Goal: Task Accomplishment & Management: Complete application form

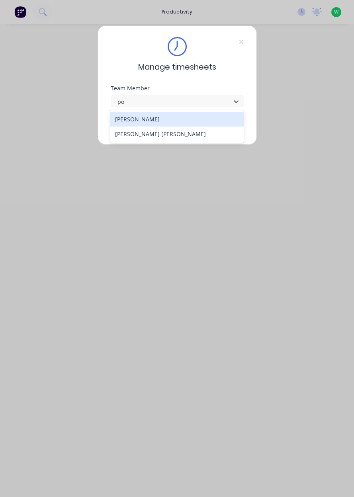
click at [166, 139] on div "[PERSON_NAME] [PERSON_NAME]" at bounding box center [176, 134] width 133 height 15
type input "po"
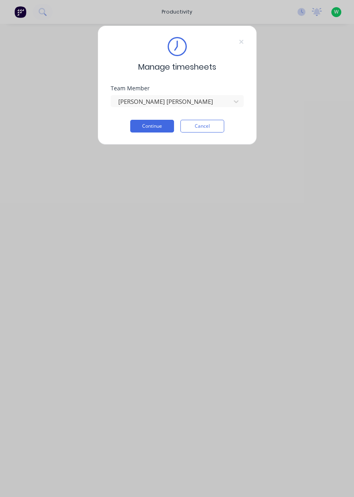
click at [147, 125] on button "Continue" at bounding box center [152, 126] width 44 height 13
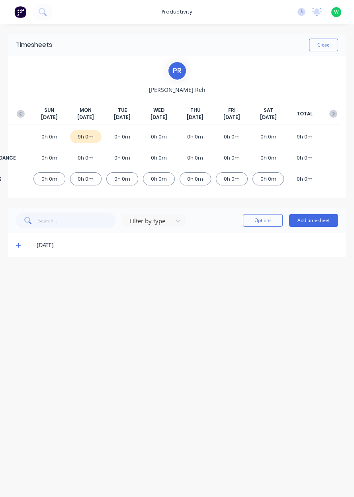
click at [326, 223] on button "Add timesheet" at bounding box center [313, 220] width 49 height 13
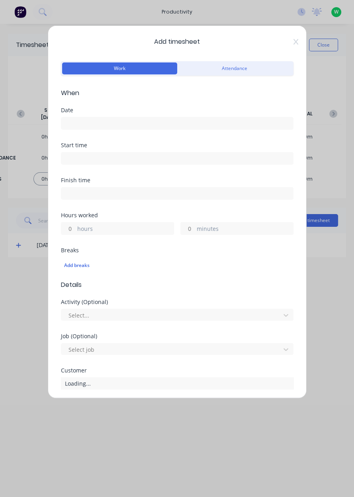
click at [150, 125] on input at bounding box center [177, 123] width 232 height 12
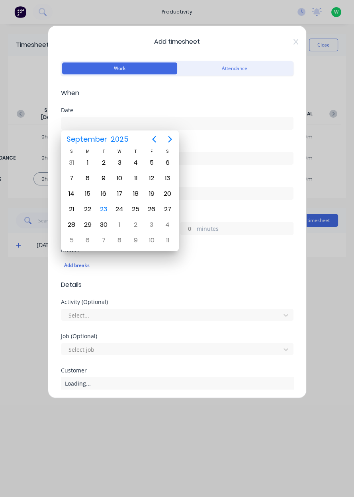
click at [102, 206] on div "23" at bounding box center [104, 210] width 12 height 12
type input "[DATE]"
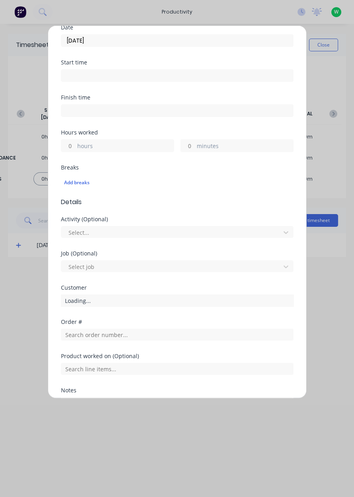
scroll to position [83, 0]
click at [141, 141] on label "hours" at bounding box center [125, 146] width 96 height 10
click at [75, 140] on input "hours" at bounding box center [68, 145] width 14 height 12
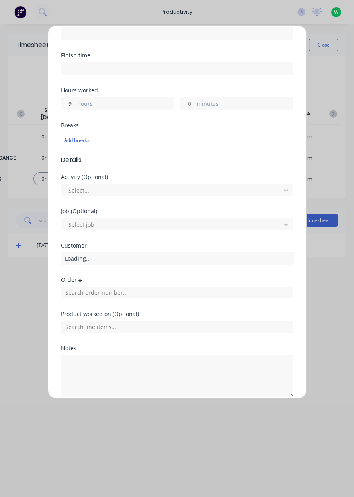
scroll to position [159, 0]
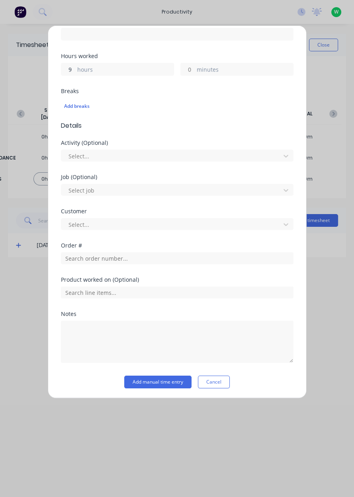
type input "9"
click at [189, 260] on input "text" at bounding box center [177, 259] width 233 height 12
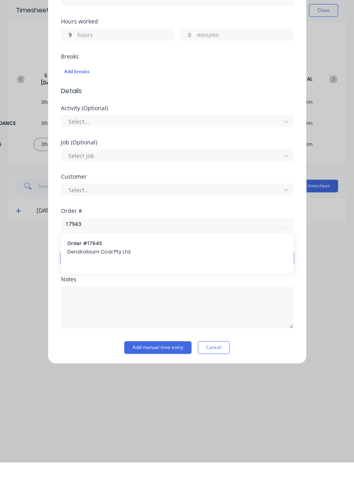
click at [152, 299] on input "text" at bounding box center [177, 293] width 233 height 12
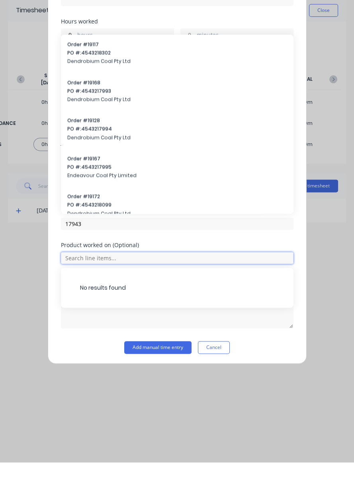
scroll to position [132, 0]
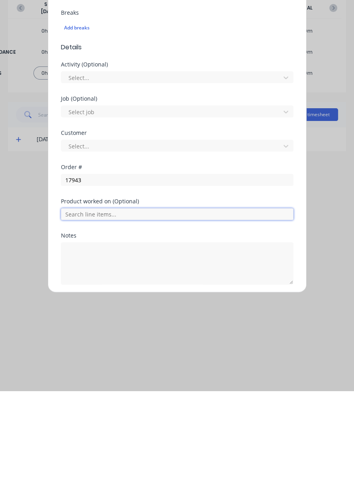
click at [156, 319] on input "text" at bounding box center [177, 320] width 233 height 12
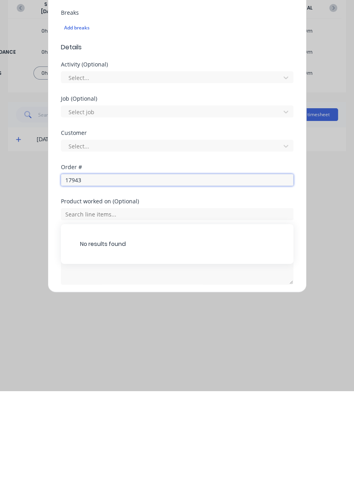
click at [173, 288] on input "17943" at bounding box center [177, 286] width 233 height 12
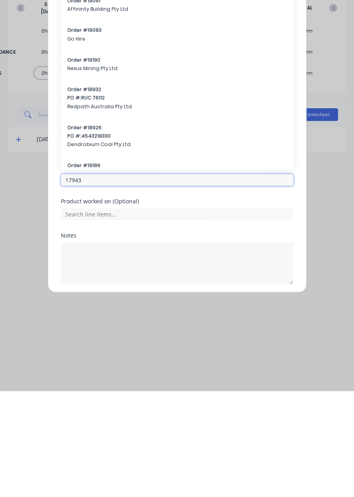
click at [222, 283] on input "17943" at bounding box center [177, 286] width 233 height 12
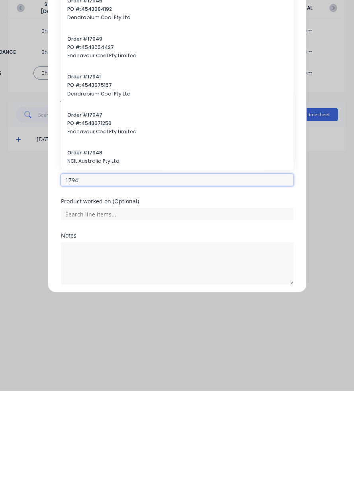
type input "17943"
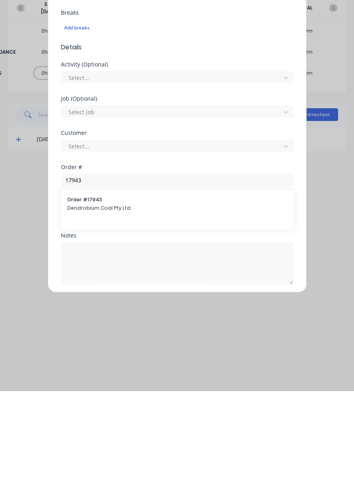
click at [135, 311] on span "Dendrobium Coal Pty Ltd" at bounding box center [177, 314] width 220 height 7
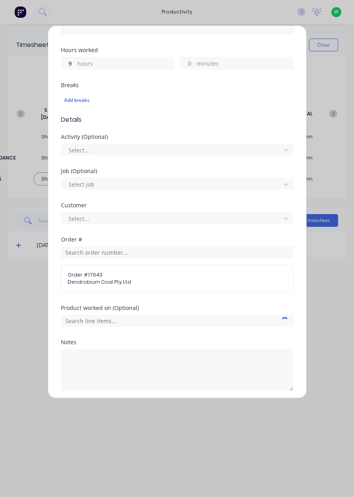
scroll to position [166, 0]
click at [184, 323] on input "text" at bounding box center [177, 321] width 233 height 12
click at [142, 358] on span "AFC Pan Overhaul" at bounding box center [183, 360] width 207 height 7
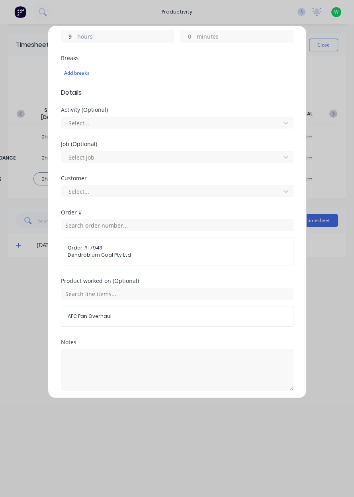
click at [167, 411] on button "Add manual time entry" at bounding box center [157, 410] width 67 height 13
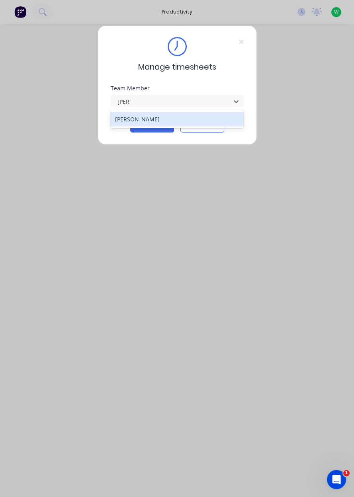
click at [158, 121] on div "[PERSON_NAME]" at bounding box center [176, 119] width 133 height 15
type input "[PERSON_NAME]"
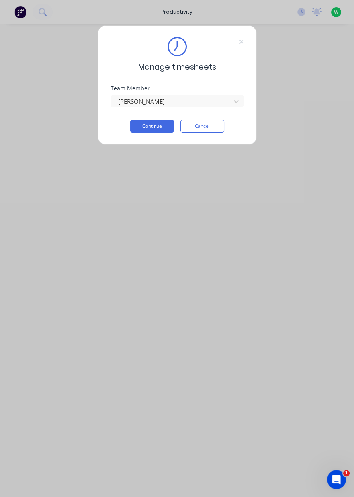
click at [156, 128] on button "Continue" at bounding box center [152, 126] width 44 height 13
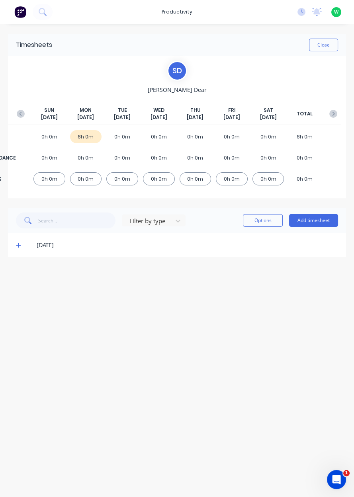
click at [22, 254] on div "[DATE]" at bounding box center [177, 245] width 338 height 24
click at [16, 248] on icon at bounding box center [18, 246] width 5 height 6
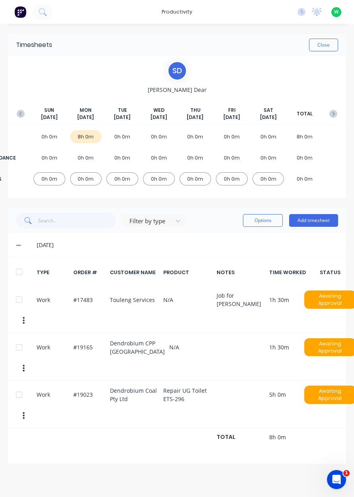
click at [317, 221] on button "Add timesheet" at bounding box center [313, 220] width 49 height 13
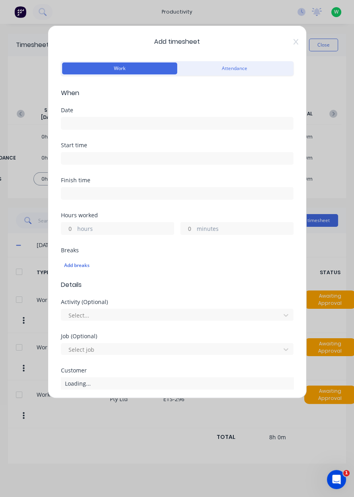
click at [70, 230] on input "hours" at bounding box center [68, 229] width 14 height 12
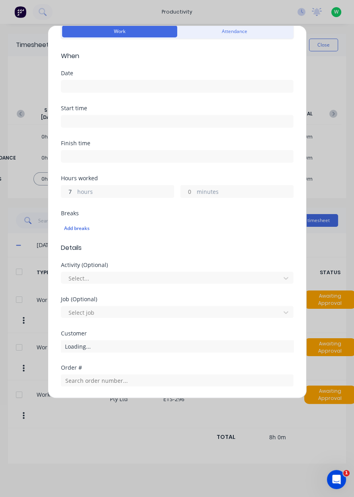
scroll to position [50, 0]
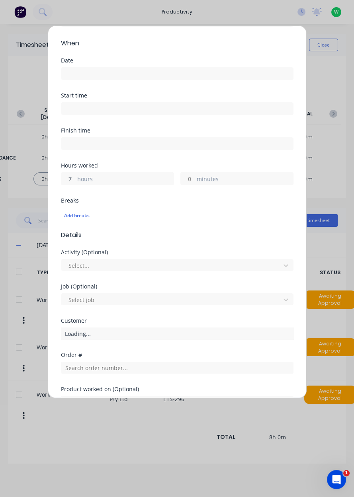
type input "7"
click at [189, 175] on input "minutes" at bounding box center [188, 179] width 14 height 12
click at [235, 218] on div "Add breaks" at bounding box center [177, 216] width 226 height 10
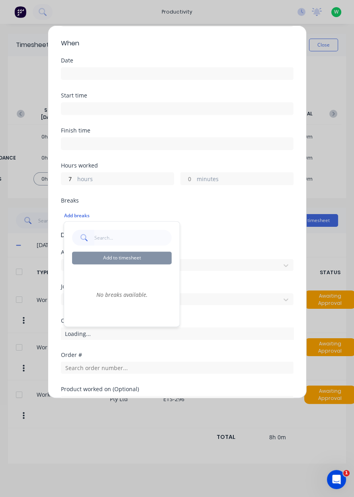
click at [191, 181] on input "minutes" at bounding box center [188, 179] width 14 height 12
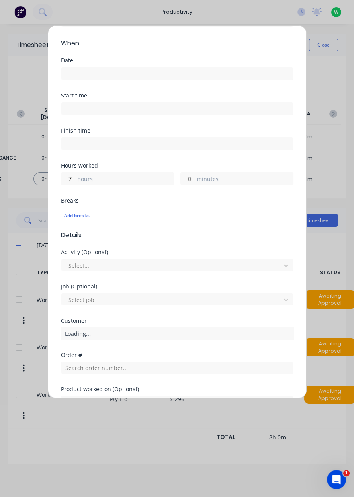
click at [240, 200] on div "Breaks" at bounding box center [177, 201] width 233 height 6
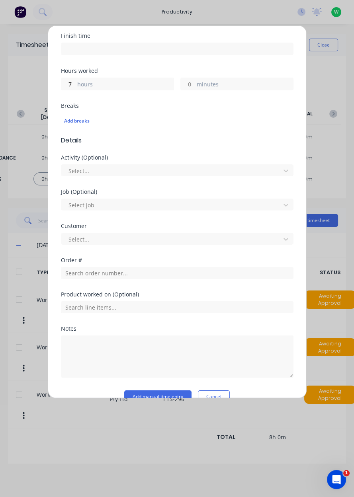
scroll to position [159, 0]
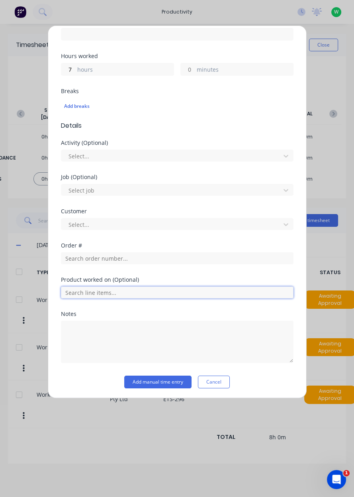
click at [142, 293] on input "text" at bounding box center [177, 293] width 233 height 12
type input "1"
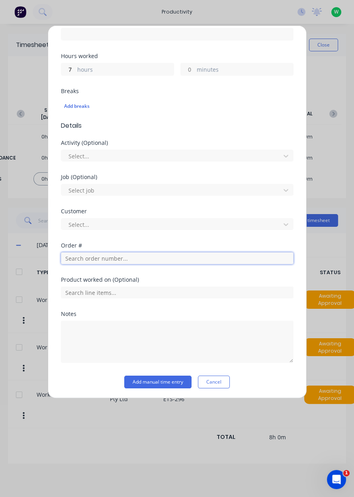
click at [164, 256] on input "text" at bounding box center [177, 259] width 233 height 12
type input "19165"
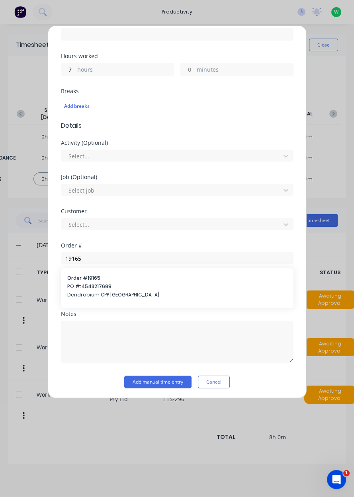
click at [157, 290] on div "Order # 19165 PO #: 4543217698 Dendrobium CPP Australia" at bounding box center [177, 287] width 220 height 25
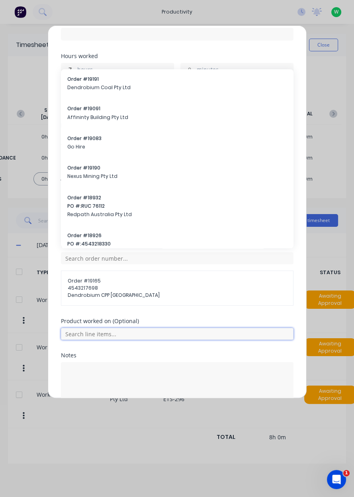
click at [177, 331] on input "text" at bounding box center [177, 334] width 233 height 12
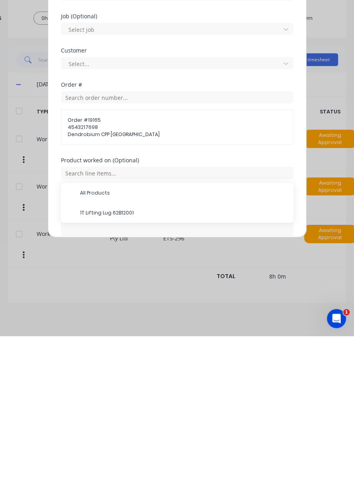
click at [145, 374] on span "1T Lifting Lug 62B12001" at bounding box center [183, 373] width 207 height 7
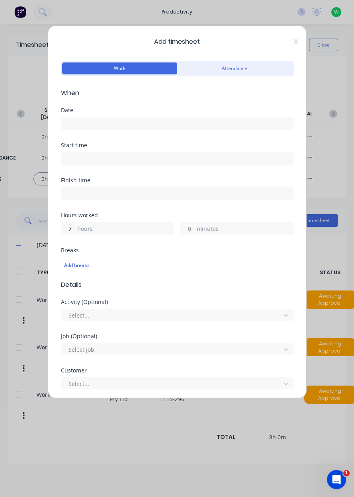
scroll to position [3, 0]
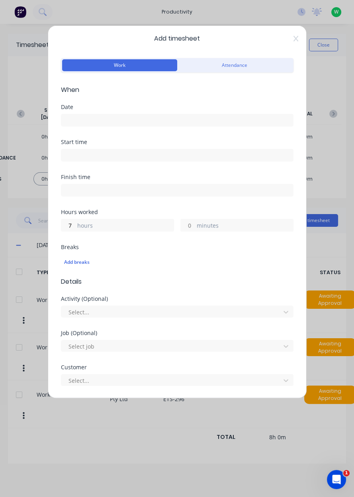
click at [186, 226] on input "minutes" at bounding box center [188, 225] width 14 height 12
type input "30"
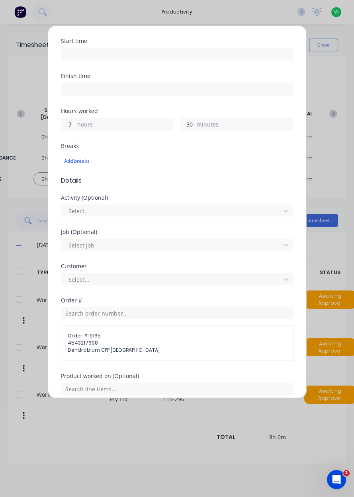
scroll to position [227, 0]
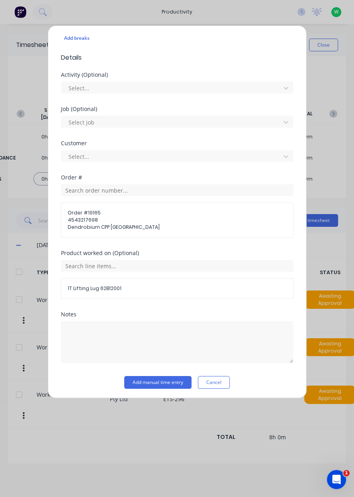
click at [151, 379] on button "Add manual time entry" at bounding box center [157, 382] width 67 height 13
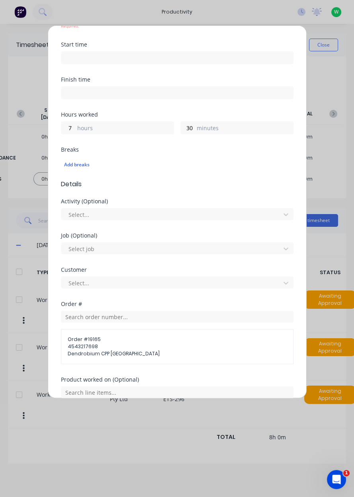
scroll to position [0, 0]
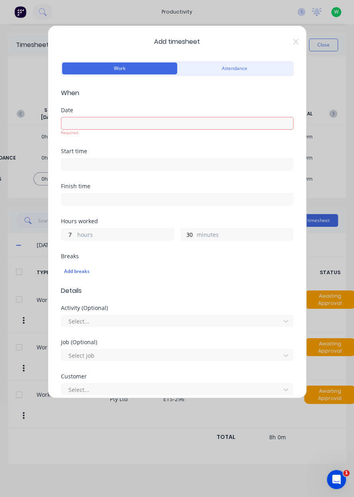
click at [76, 120] on input at bounding box center [177, 123] width 232 height 12
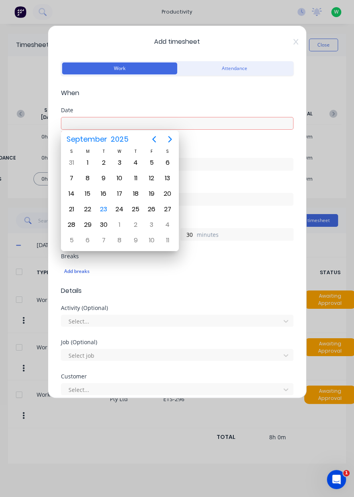
click at [106, 206] on div "23" at bounding box center [104, 210] width 12 height 12
type input "[DATE]"
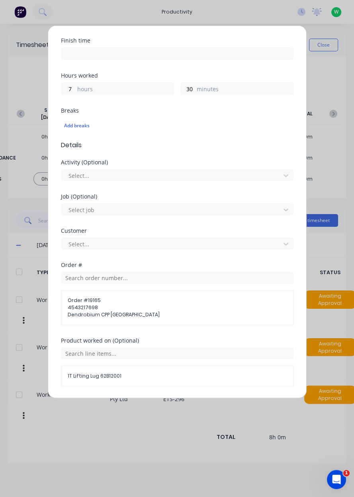
scroll to position [227, 0]
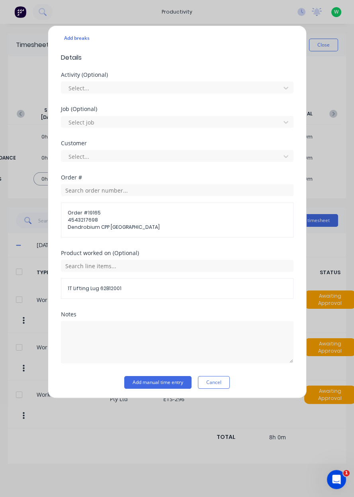
click at [163, 386] on button "Add manual time entry" at bounding box center [157, 382] width 67 height 13
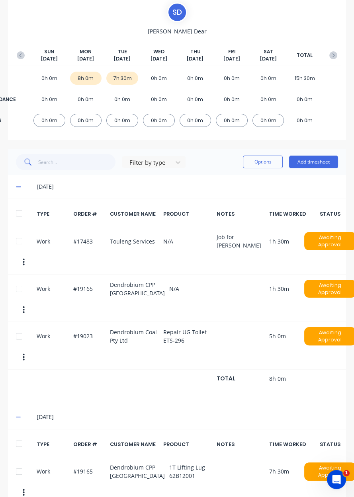
scroll to position [59, 2]
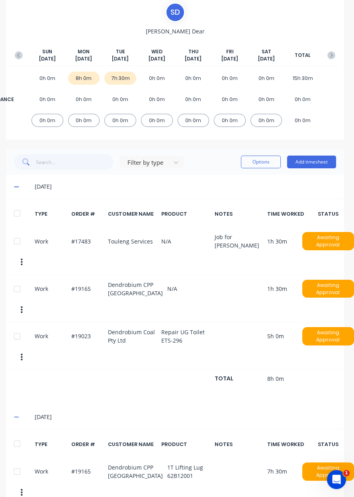
click at [315, 163] on button "Add timesheet" at bounding box center [311, 162] width 49 height 13
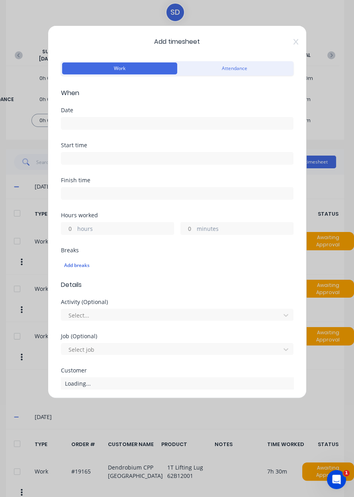
click at [189, 229] on input "minutes" at bounding box center [188, 229] width 14 height 12
click at [143, 122] on input at bounding box center [177, 123] width 232 height 12
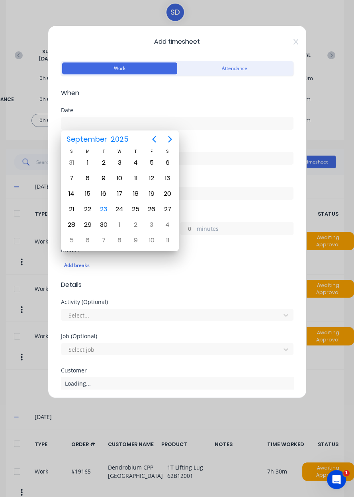
click at [101, 211] on div "23" at bounding box center [104, 210] width 12 height 12
type input "[DATE]"
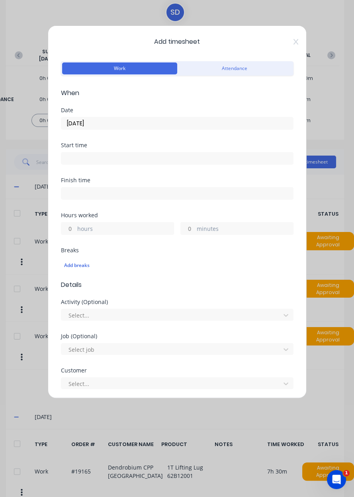
click at [186, 224] on input "minutes" at bounding box center [188, 229] width 14 height 12
type input "30"
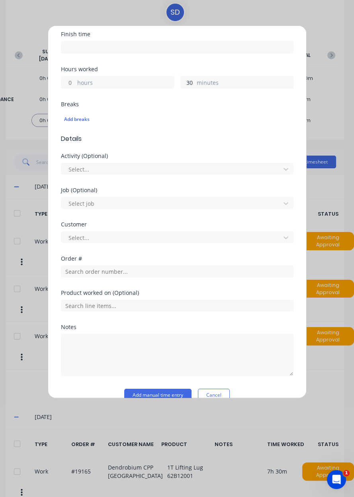
scroll to position [159, 0]
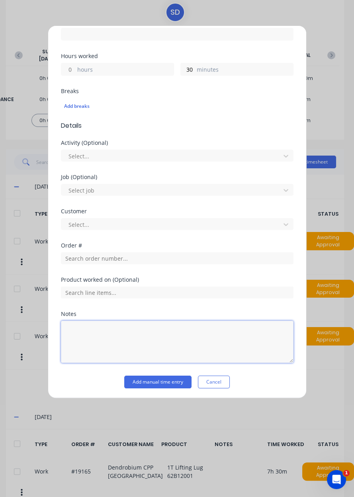
click at [149, 323] on textarea at bounding box center [177, 342] width 233 height 42
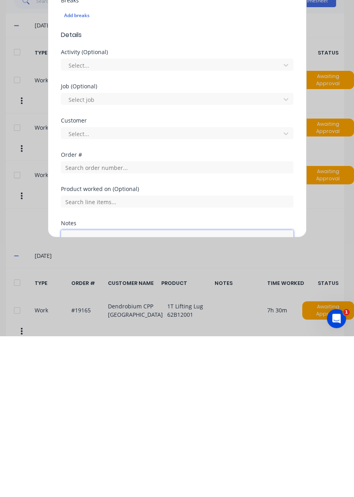
scroll to position [97, 0]
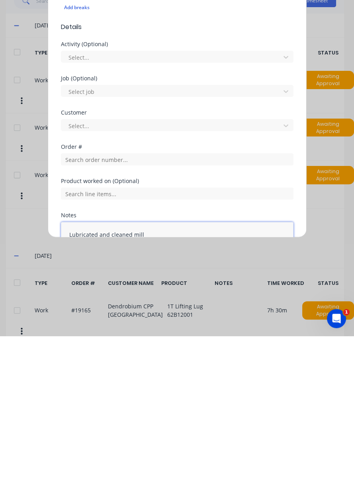
type textarea "Lubricated and cleaned mill"
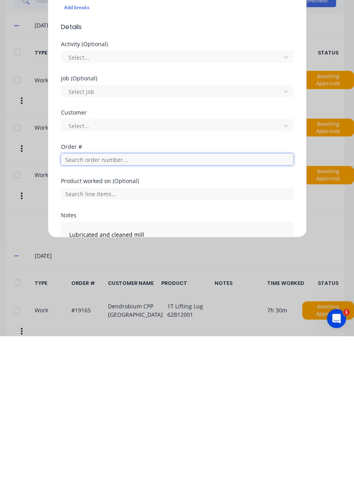
click at [76, 319] on input "text" at bounding box center [177, 321] width 233 height 12
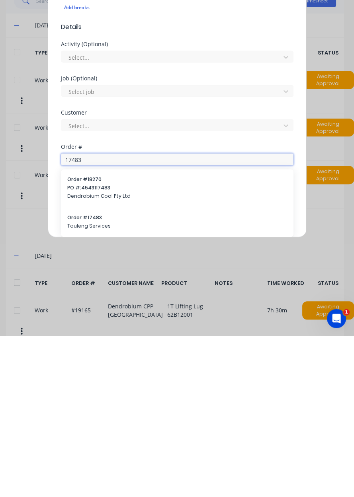
type input "17483"
click at [82, 379] on span "Order # 17483" at bounding box center [177, 378] width 220 height 7
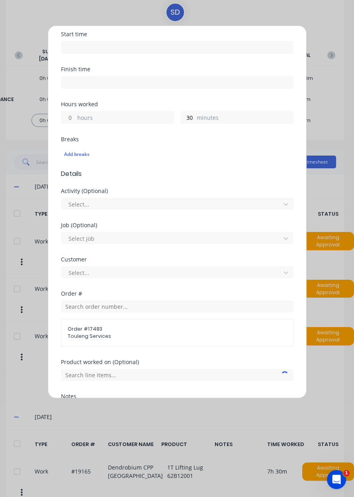
scroll to position [193, 0]
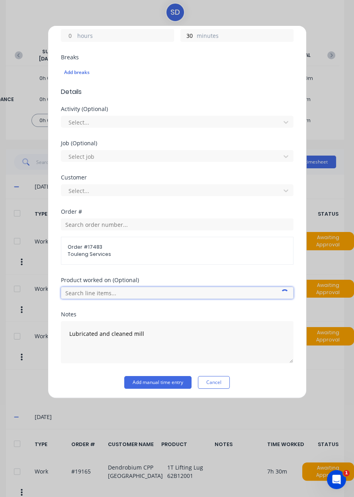
click at [76, 293] on input "text" at bounding box center [177, 293] width 233 height 12
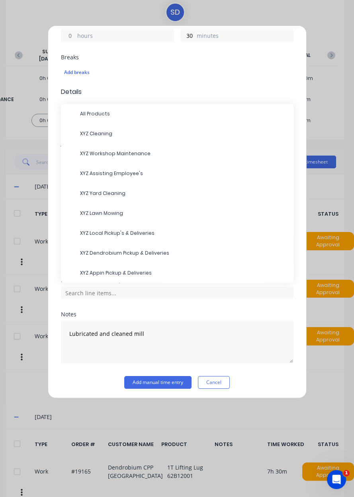
click at [157, 132] on span "XYZ Cleaning" at bounding box center [183, 133] width 207 height 7
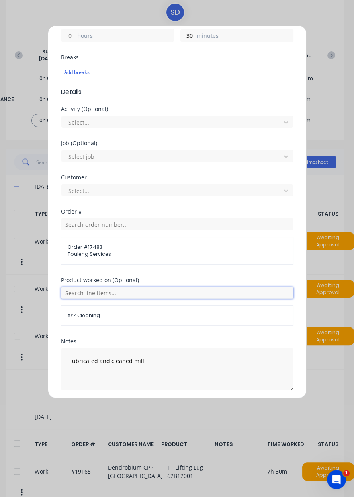
click at [133, 294] on input "text" at bounding box center [177, 293] width 233 height 12
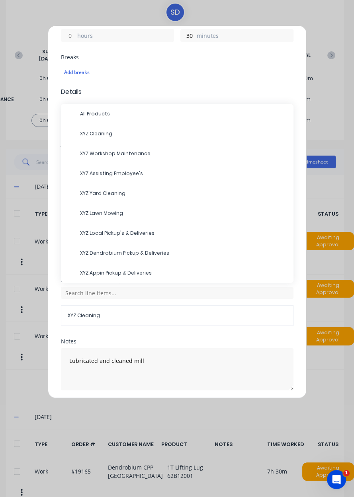
click at [174, 130] on span "XYZ Cleaning" at bounding box center [183, 133] width 207 height 7
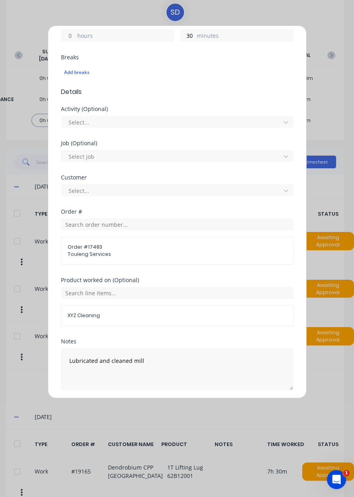
scroll to position [220, 0]
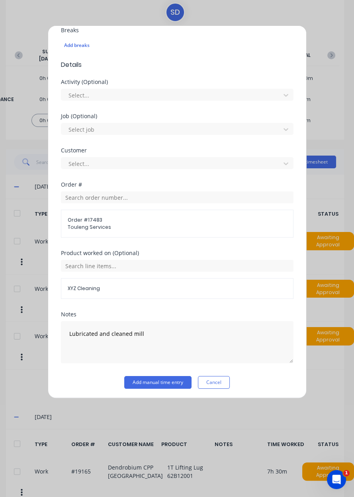
click at [172, 382] on button "Add manual time entry" at bounding box center [157, 382] width 67 height 13
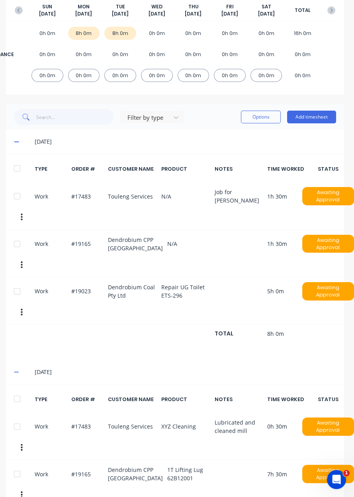
scroll to position [0, 2]
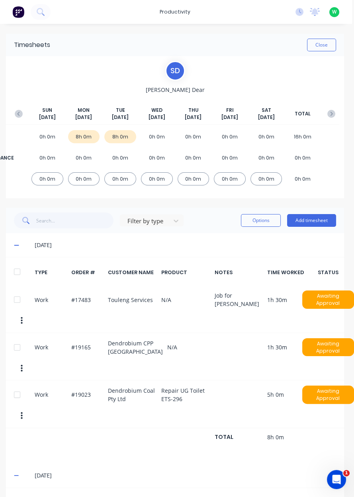
click at [322, 42] on button "Close" at bounding box center [321, 45] width 29 height 13
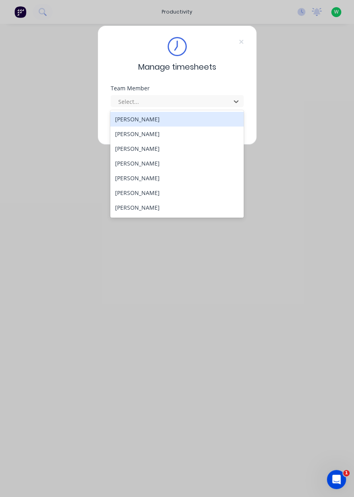
click at [131, 165] on div "[PERSON_NAME]" at bounding box center [176, 163] width 133 height 15
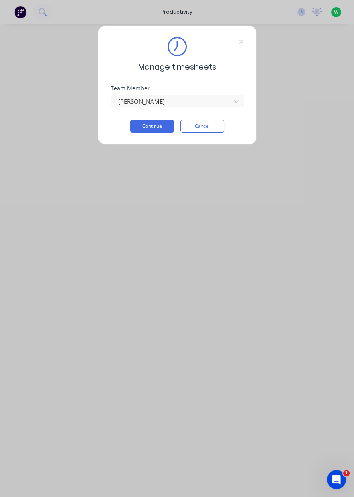
click at [151, 128] on button "Continue" at bounding box center [152, 126] width 44 height 13
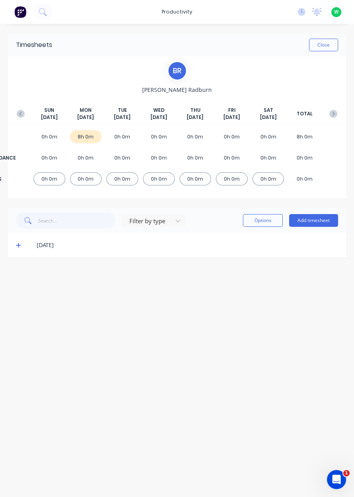
click at [311, 220] on button "Add timesheet" at bounding box center [313, 220] width 49 height 13
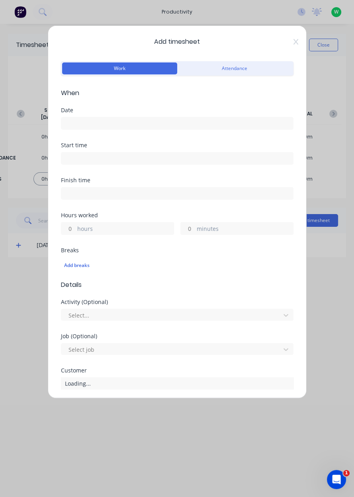
click at [85, 121] on input at bounding box center [177, 123] width 232 height 12
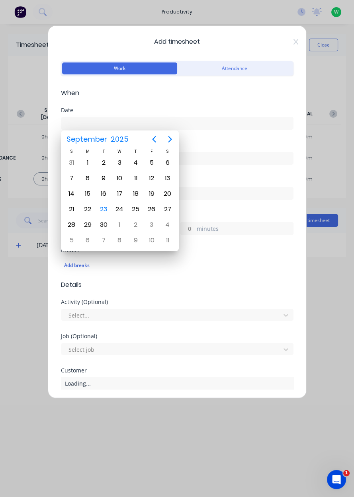
click at [106, 204] on div "23" at bounding box center [104, 210] width 12 height 12
type input "[DATE]"
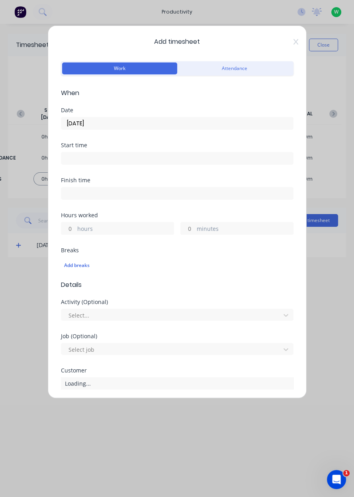
click at [71, 230] on input "hours" at bounding box center [68, 229] width 14 height 12
type input "6"
click at [189, 225] on input "minutes" at bounding box center [188, 229] width 14 height 12
type input "30"
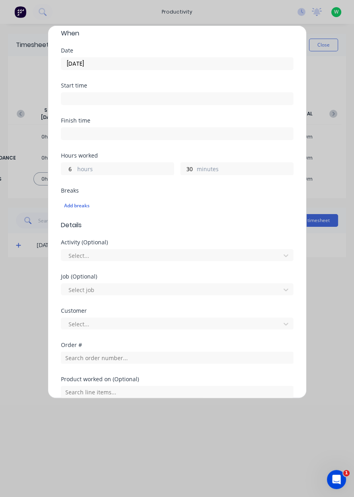
scroll to position [83, 0]
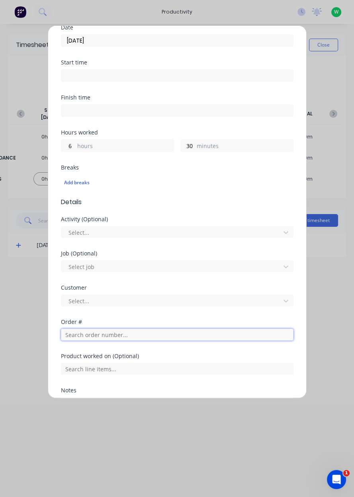
click at [101, 334] on input "text" at bounding box center [177, 335] width 233 height 12
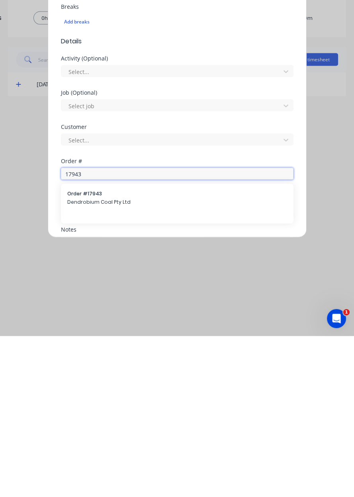
type input "17943"
click at [98, 357] on div "Order # 17943 Dendrobium Coal Pty Ltd" at bounding box center [177, 359] width 220 height 17
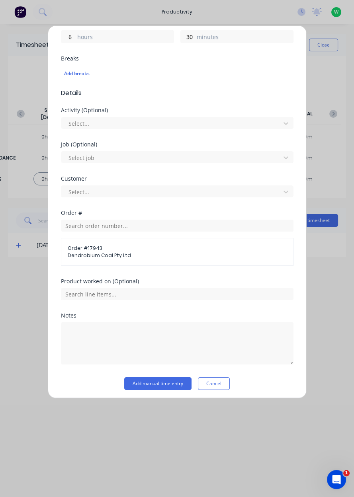
scroll to position [192, 0]
click at [116, 291] on input "text" at bounding box center [177, 294] width 233 height 12
click at [106, 274] on span "AFC Pan Overhaul" at bounding box center [183, 274] width 207 height 7
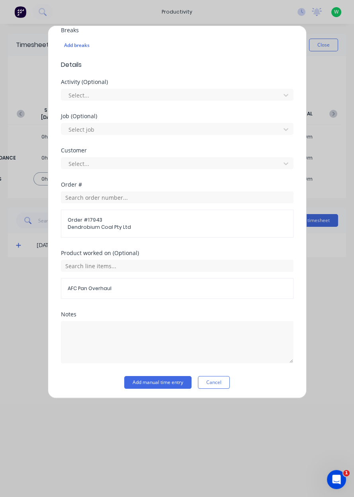
click at [161, 381] on button "Add manual time entry" at bounding box center [157, 382] width 67 height 13
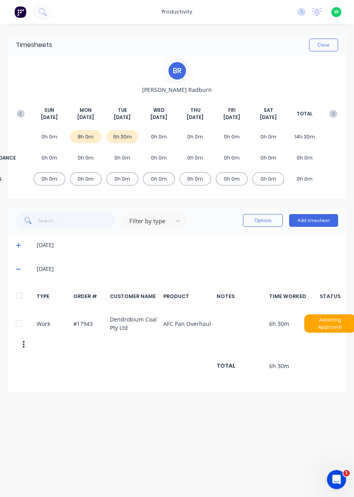
click at [314, 222] on button "Add timesheet" at bounding box center [313, 220] width 49 height 13
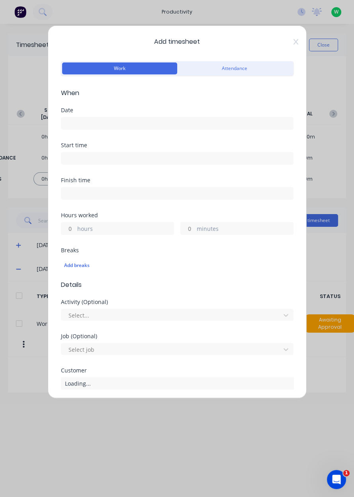
click at [91, 119] on input at bounding box center [177, 123] width 232 height 12
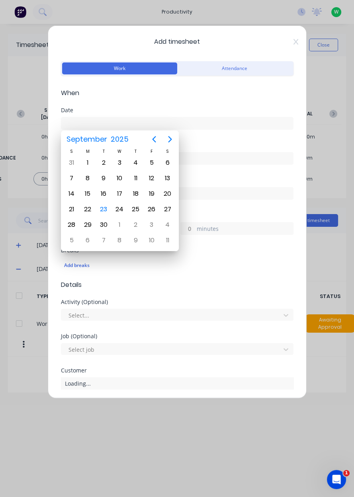
click at [107, 209] on div "23" at bounding box center [104, 210] width 12 height 12
type input "[DATE]"
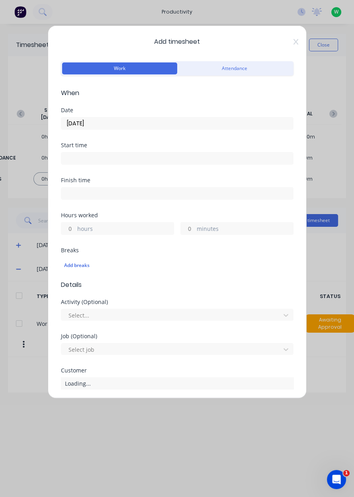
click at [70, 229] on input "hours" at bounding box center [68, 229] width 14 height 12
type input "1"
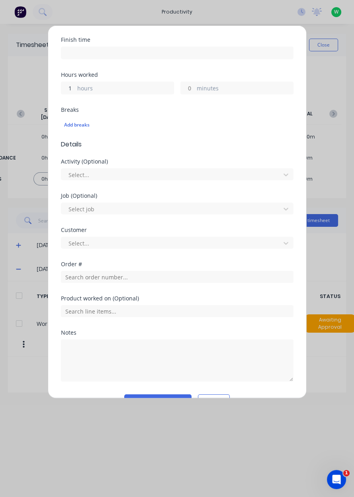
scroll to position [159, 0]
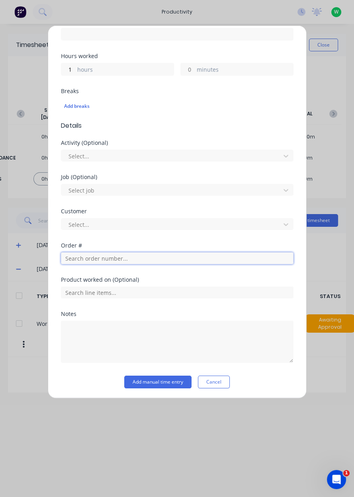
click at [92, 257] on input "text" at bounding box center [177, 259] width 233 height 12
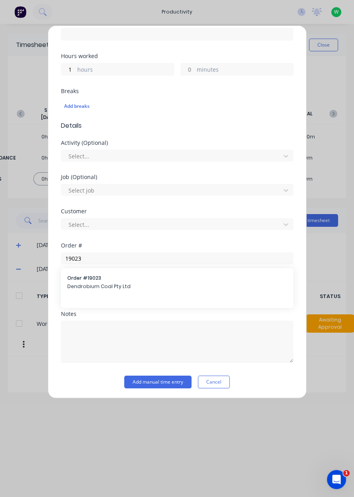
click at [93, 282] on div "Product worked on (Optional)" at bounding box center [177, 280] width 233 height 6
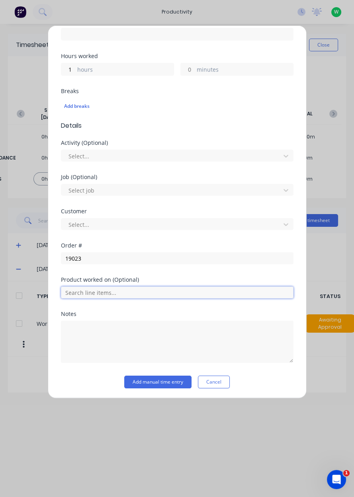
click at [100, 287] on input "text" at bounding box center [177, 293] width 233 height 12
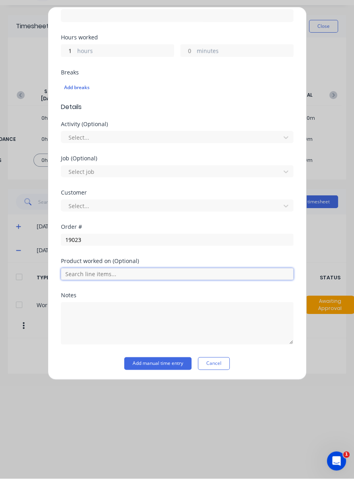
scroll to position [132, 0]
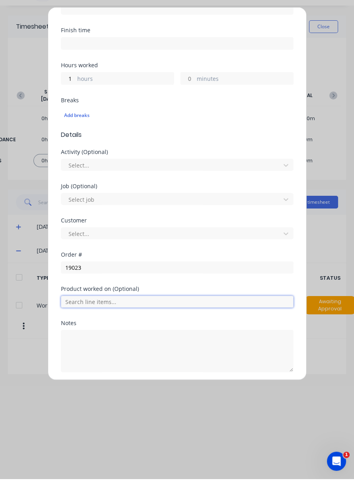
click at [101, 320] on input "text" at bounding box center [177, 320] width 233 height 12
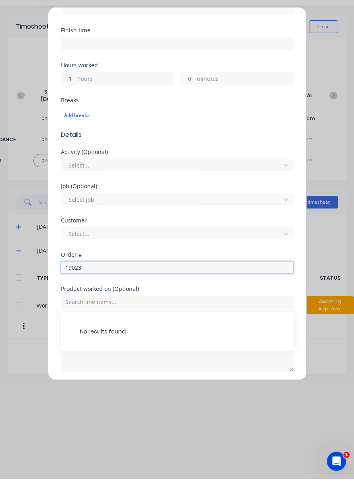
click at [94, 284] on input "19023" at bounding box center [177, 286] width 233 height 12
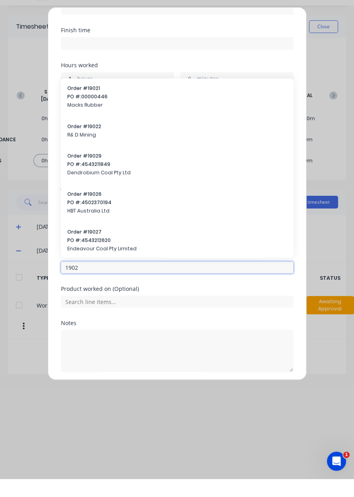
type input "19023"
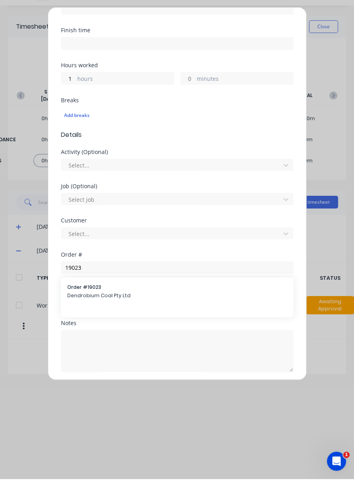
click at [90, 314] on span "Dendrobium Coal Pty Ltd" at bounding box center [177, 314] width 220 height 7
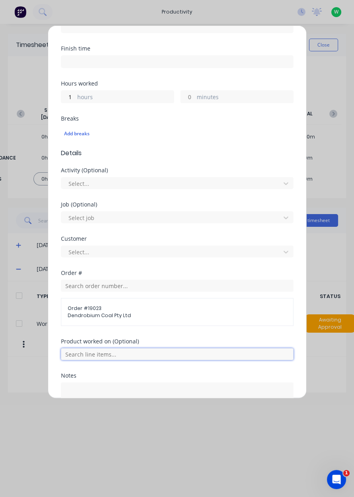
click at [99, 351] on input "text" at bounding box center [177, 355] width 233 height 12
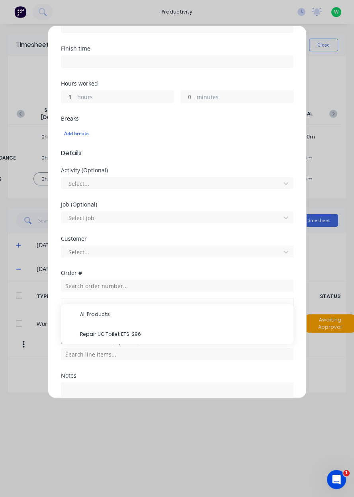
click at [109, 335] on span "Repair UG Toilet ETS-296" at bounding box center [183, 334] width 207 height 7
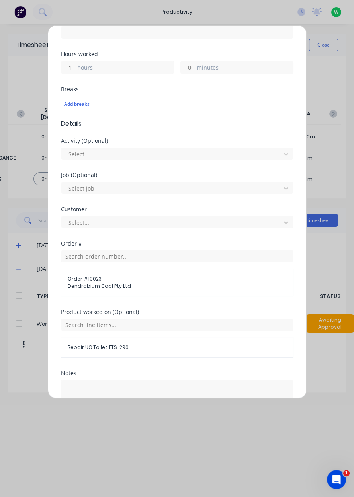
scroll to position [192, 0]
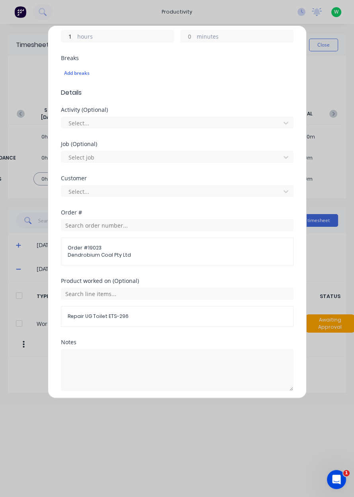
click at [163, 410] on button "Add manual time entry" at bounding box center [157, 410] width 67 height 13
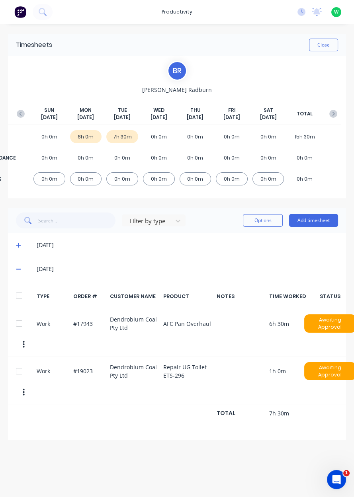
click at [311, 223] on button "Add timesheet" at bounding box center [313, 220] width 49 height 13
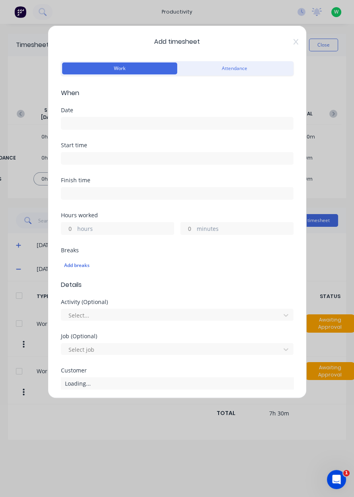
click at [76, 120] on input at bounding box center [177, 123] width 232 height 12
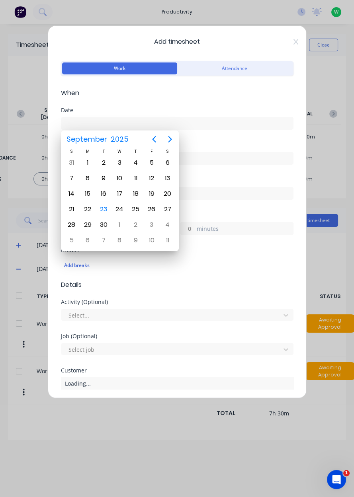
click at [105, 208] on div "23" at bounding box center [104, 210] width 12 height 12
type input "[DATE]"
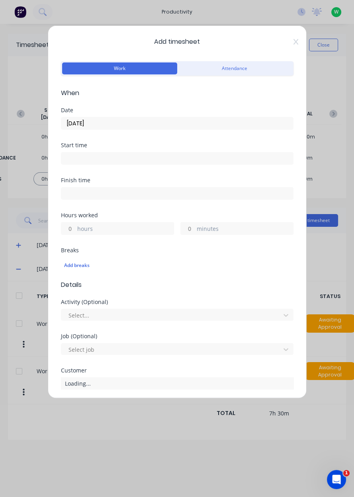
click at [188, 230] on input "minutes" at bounding box center [188, 229] width 14 height 12
type input "30"
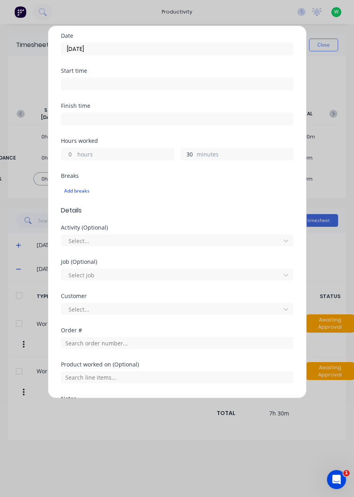
scroll to position [75, 0]
click at [90, 341] on input "text" at bounding box center [177, 343] width 233 height 12
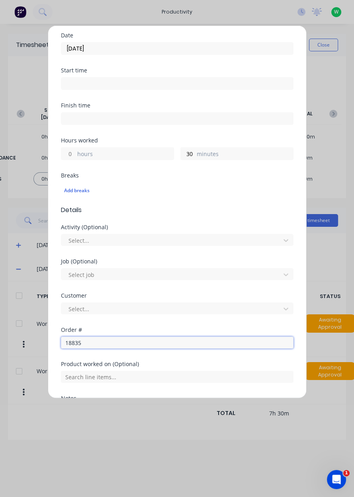
scroll to position [132, 0]
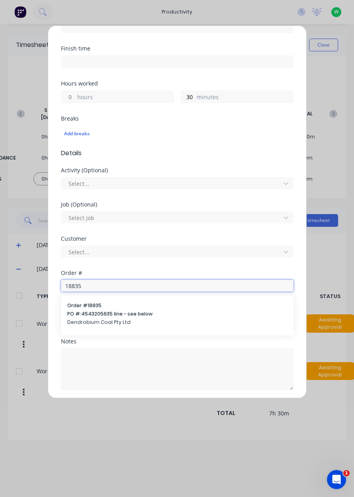
type input "18835"
click at [98, 314] on span "PO #: 4543205635 line - see below" at bounding box center [177, 314] width 220 height 7
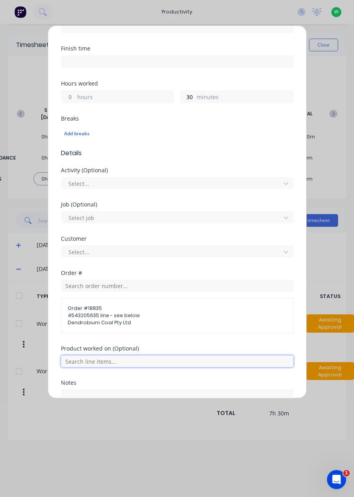
click at [121, 359] on input "text" at bounding box center [177, 362] width 233 height 12
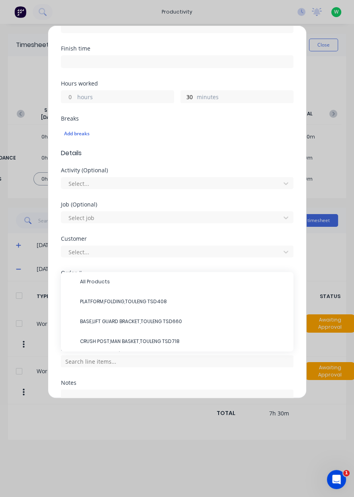
click at [116, 342] on span "CRUSH POST,MAN BASKET,TOULENG TSD718" at bounding box center [183, 341] width 207 height 7
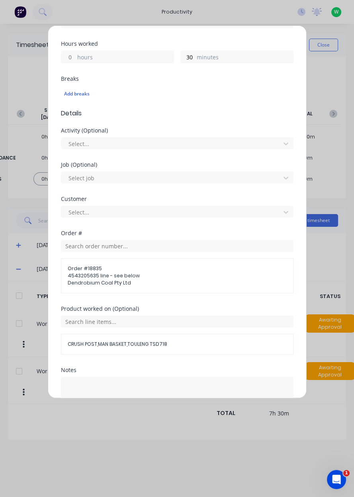
scroll to position [200, 0]
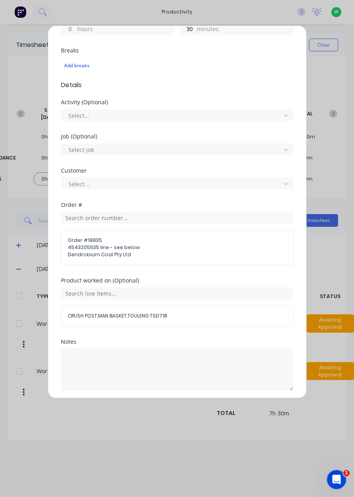
click at [159, 409] on button "Add manual time entry" at bounding box center [157, 410] width 67 height 13
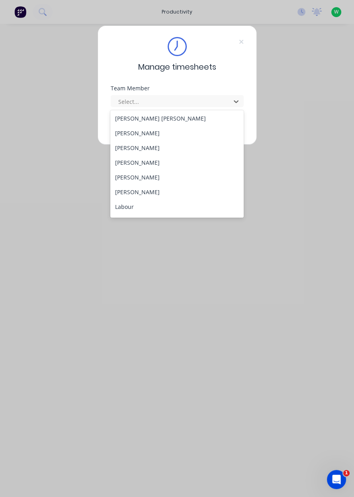
scroll to position [149, 0]
click at [145, 192] on div "[PERSON_NAME]" at bounding box center [176, 191] width 133 height 15
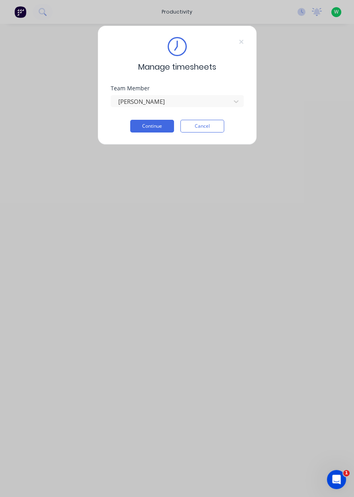
click at [152, 127] on button "Continue" at bounding box center [152, 126] width 44 height 13
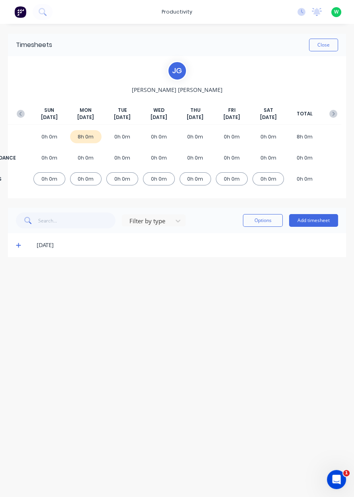
click at [315, 217] on button "Add timesheet" at bounding box center [313, 220] width 49 height 13
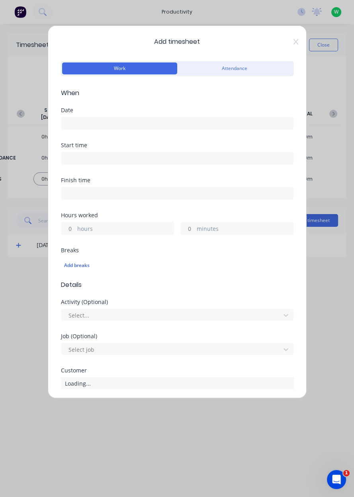
click at [112, 125] on input at bounding box center [177, 123] width 232 height 12
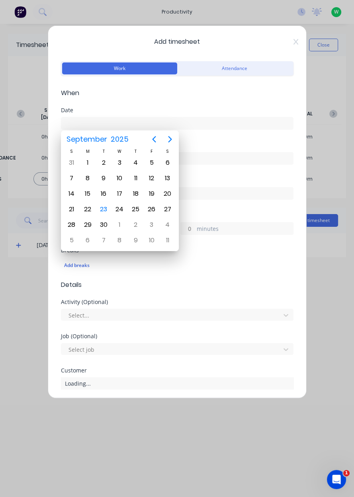
click at [107, 210] on div "23" at bounding box center [104, 210] width 12 height 12
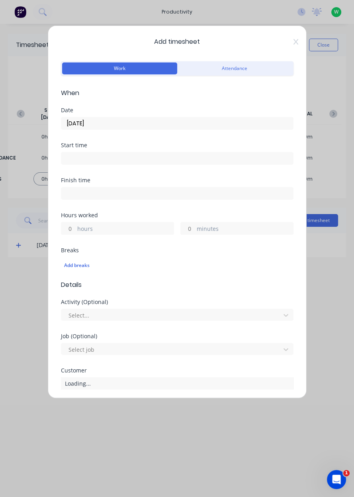
type input "[DATE]"
click at [94, 230] on label "hours" at bounding box center [125, 230] width 96 height 10
click at [75, 230] on input "hours" at bounding box center [68, 229] width 14 height 12
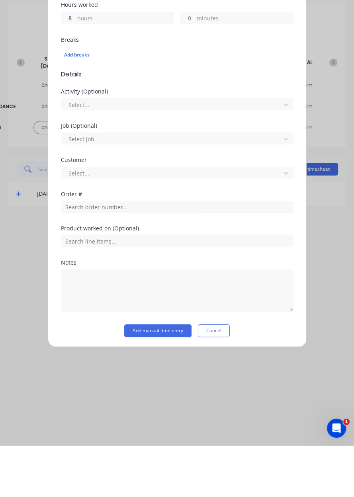
scroll to position [132, 0]
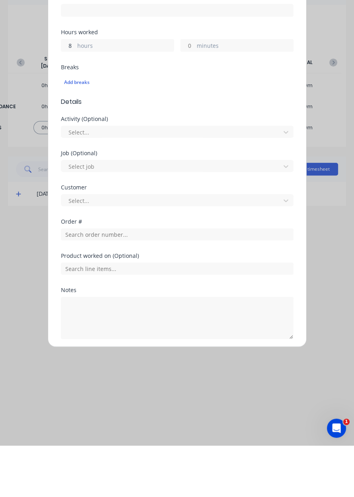
type input "8"
click at [122, 335] on div "Product worked on (Optional)" at bounding box center [177, 322] width 233 height 34
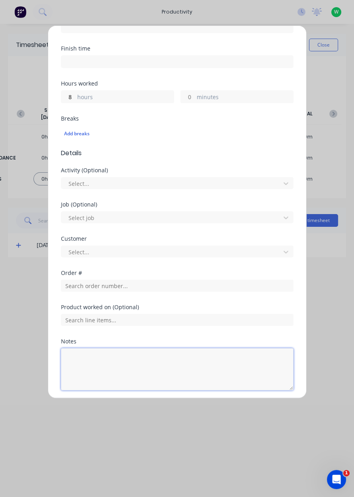
click at [152, 364] on textarea at bounding box center [177, 370] width 233 height 42
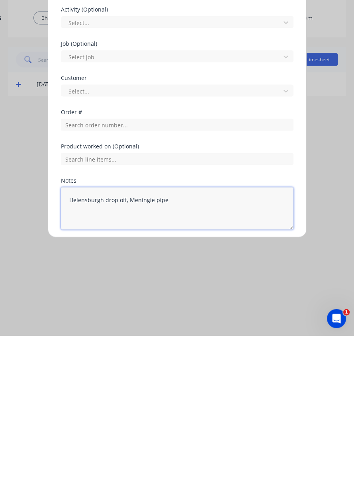
type textarea "Helensburgh drop off, Meningie pipes"
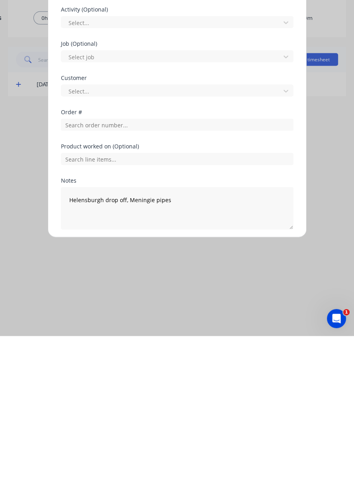
click at [157, 411] on button "Add manual time entry" at bounding box center [157, 409] width 67 height 13
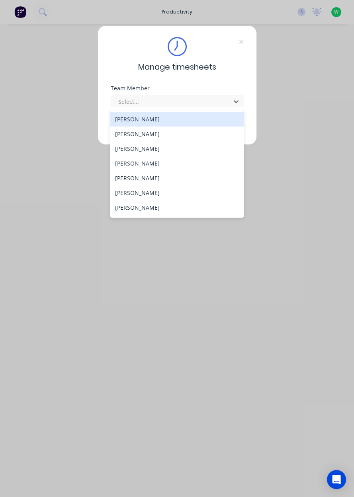
click at [127, 151] on div "[PERSON_NAME]" at bounding box center [176, 148] width 133 height 15
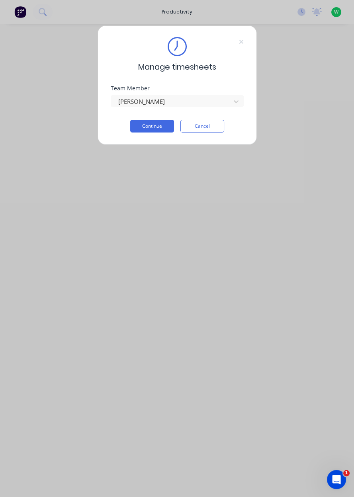
click at [142, 127] on button "Continue" at bounding box center [152, 126] width 44 height 13
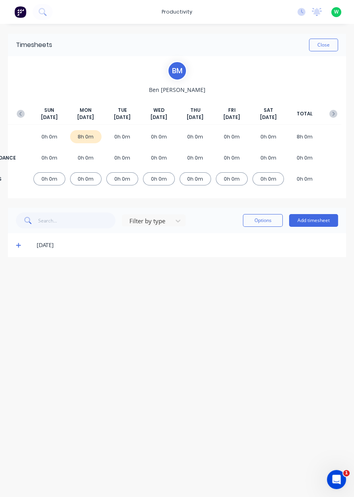
click at [301, 222] on button "Add timesheet" at bounding box center [313, 220] width 49 height 13
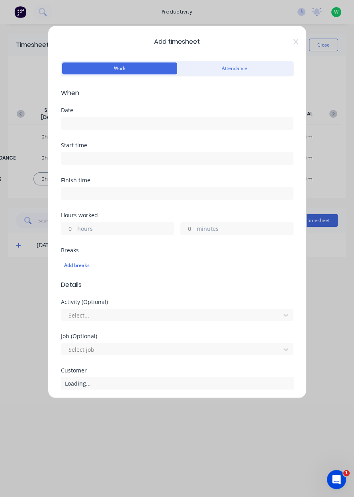
click at [73, 117] on label at bounding box center [177, 123] width 233 height 13
click at [73, 117] on input at bounding box center [177, 123] width 232 height 12
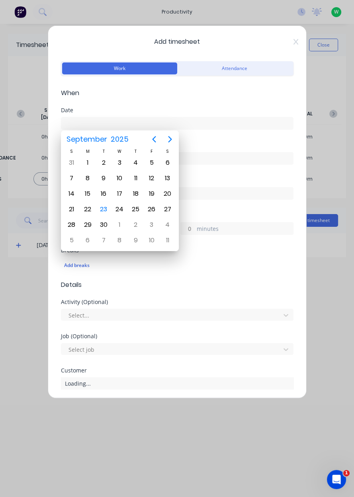
click at [104, 207] on div "23" at bounding box center [104, 210] width 12 height 12
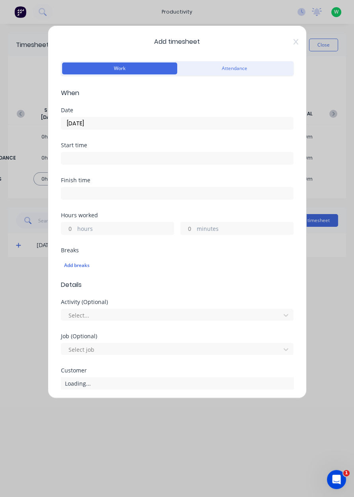
type input "[DATE]"
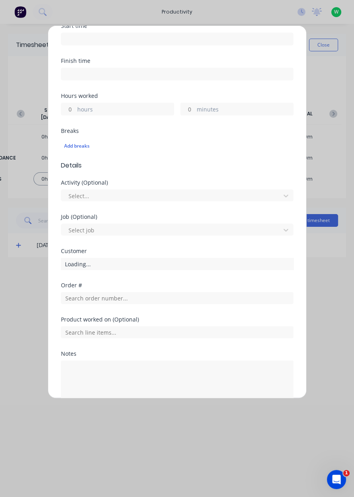
scroll to position [119, 0]
click at [78, 110] on label "hours" at bounding box center [125, 110] width 96 height 10
click at [75, 110] on input "hours" at bounding box center [68, 109] width 14 height 12
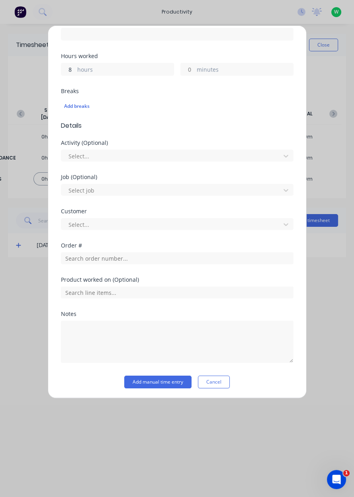
type input "8"
click at [68, 254] on input "text" at bounding box center [177, 259] width 233 height 12
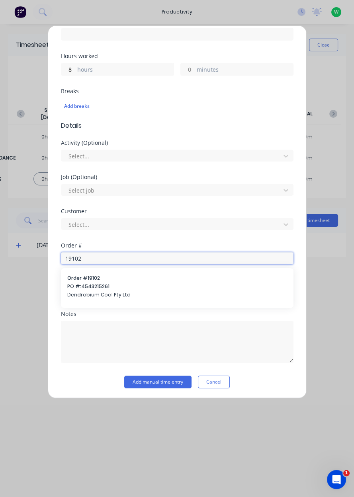
type input "19102"
click at [89, 287] on span "PO #: 4543215261" at bounding box center [177, 286] width 220 height 7
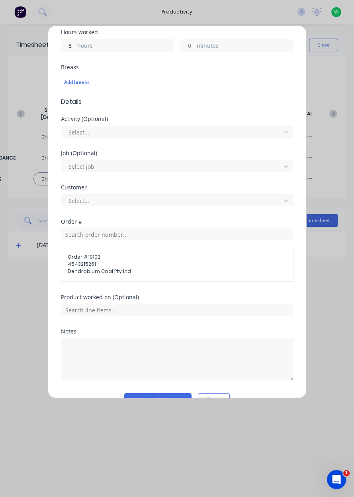
scroll to position [201, 0]
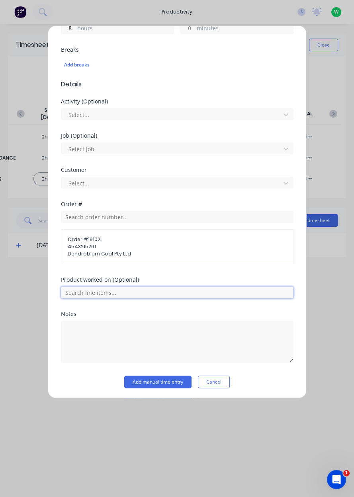
click at [83, 293] on input "text" at bounding box center [177, 293] width 233 height 12
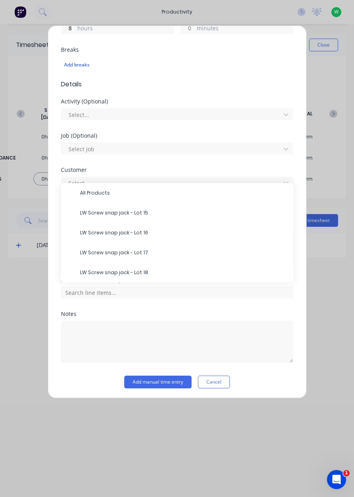
click at [95, 271] on span "LW Screw snap jack - Lot 18" at bounding box center [183, 272] width 207 height 7
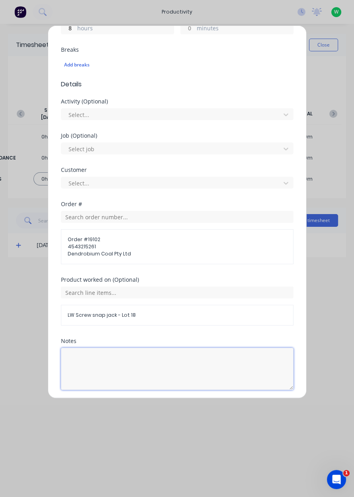
click at [82, 358] on textarea at bounding box center [177, 369] width 233 height 42
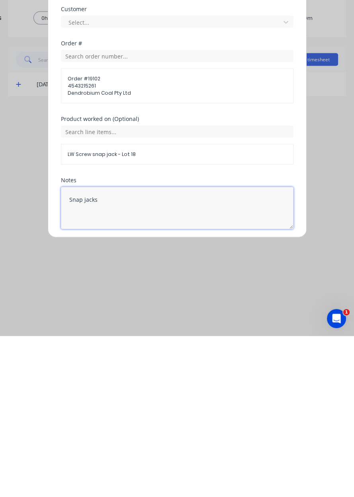
type textarea "Snap jacks"
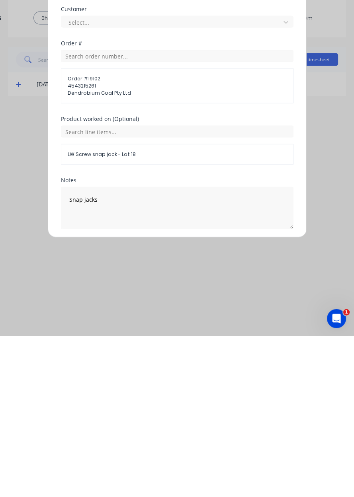
click at [119, 335] on div "Product worked on (Optional) LW Screw snap jack - Lot 18" at bounding box center [177, 307] width 233 height 61
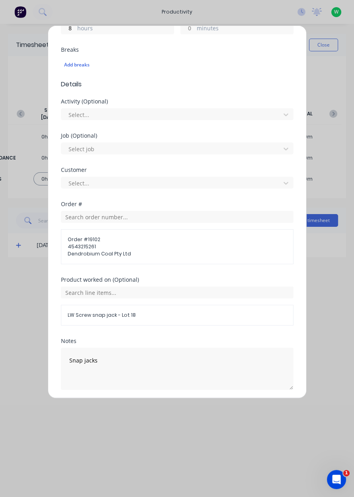
scroll to position [227, 0]
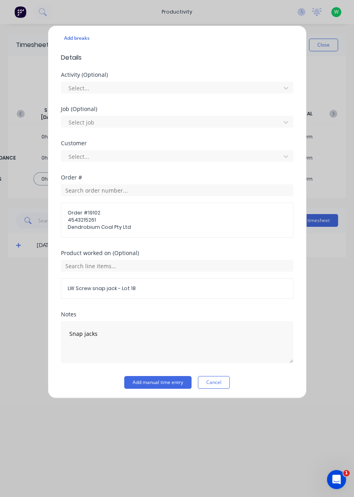
click at [136, 383] on button "Add manual time entry" at bounding box center [157, 382] width 67 height 13
